Goal: Find specific page/section: Find specific page/section

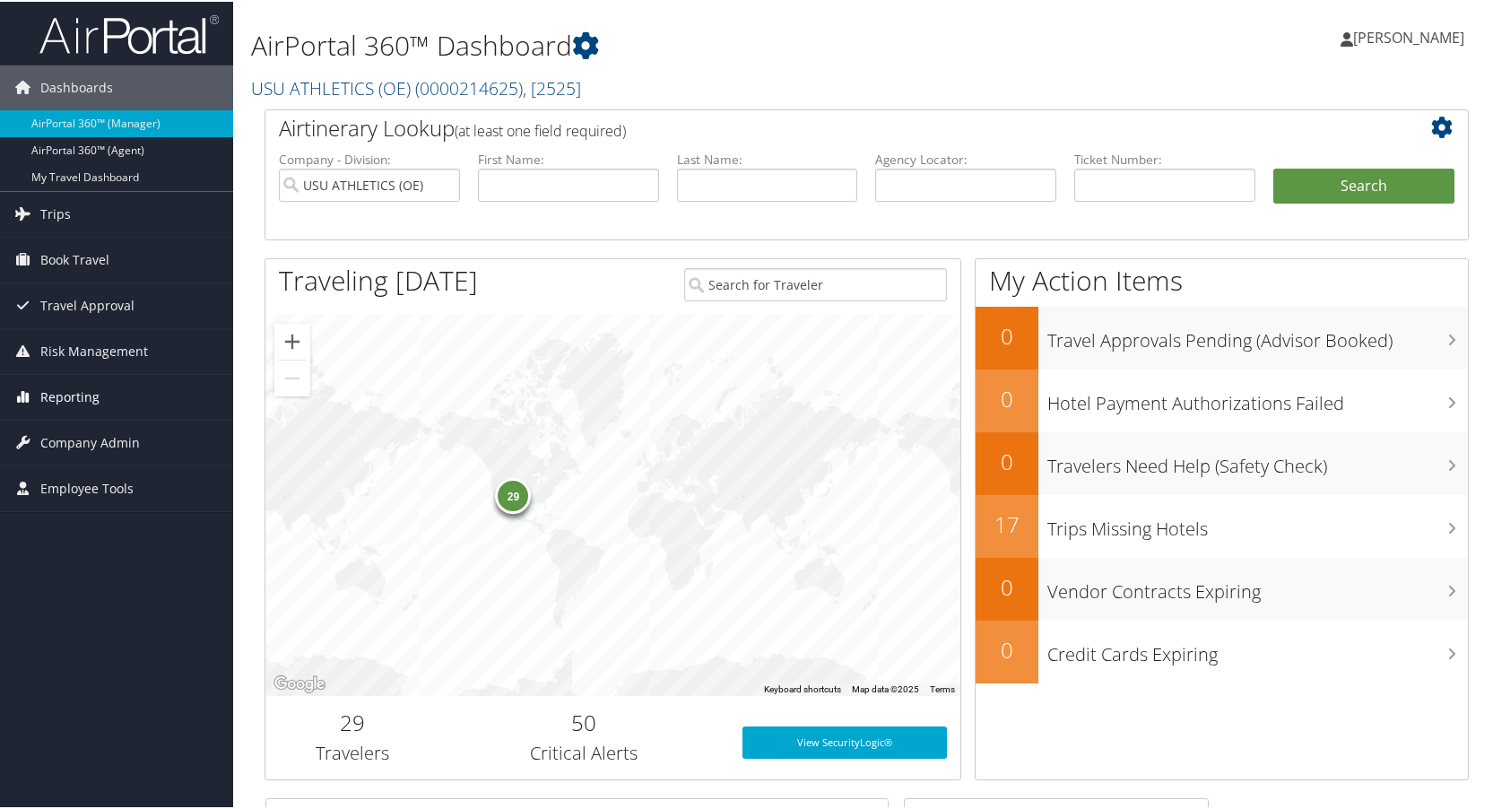
click at [62, 391] on span "Reporting" at bounding box center [69, 395] width 59 height 45
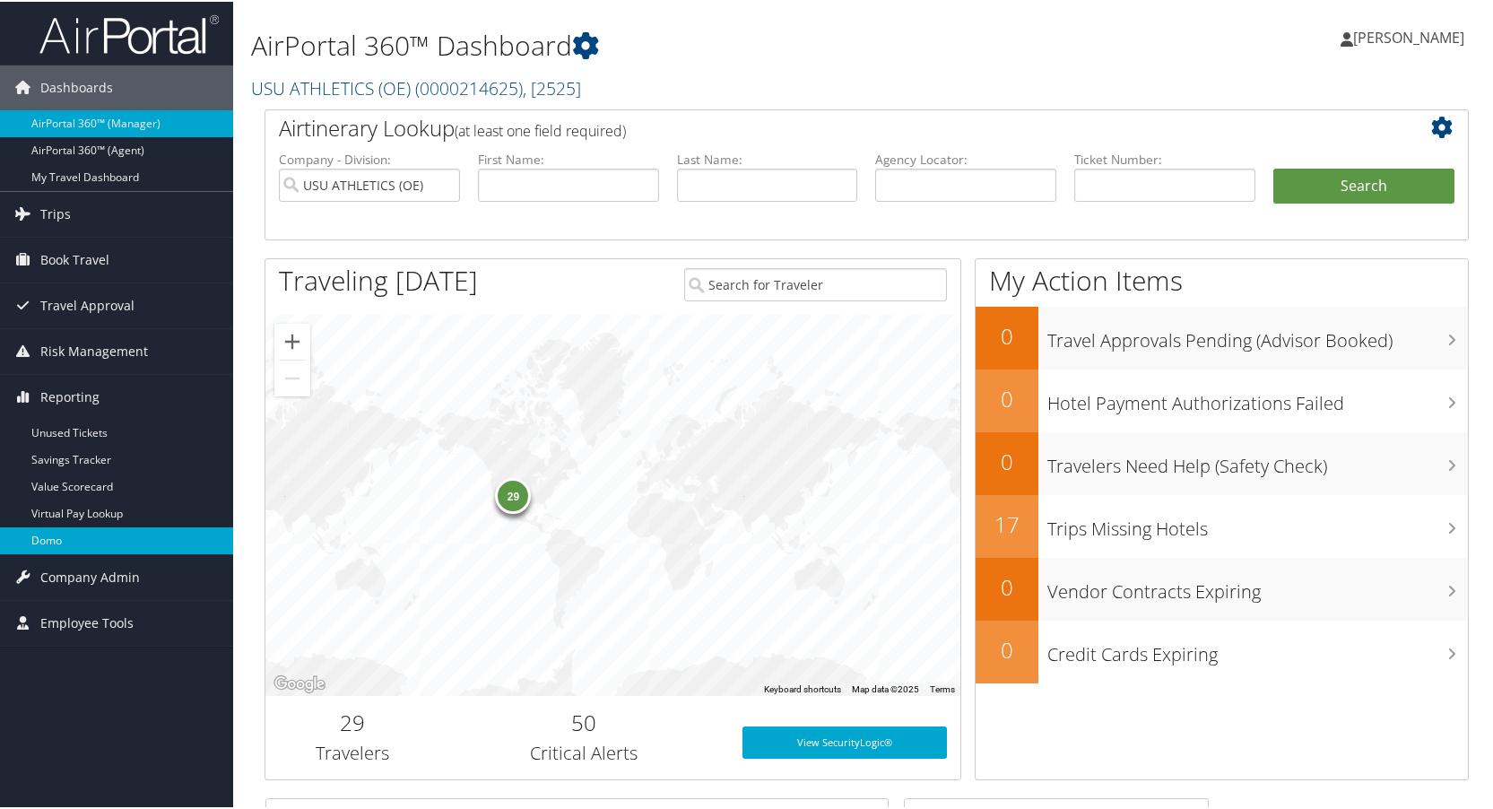
click at [64, 534] on link "Domo" at bounding box center [116, 538] width 233 height 27
